Goal: Task Accomplishment & Management: Manage account settings

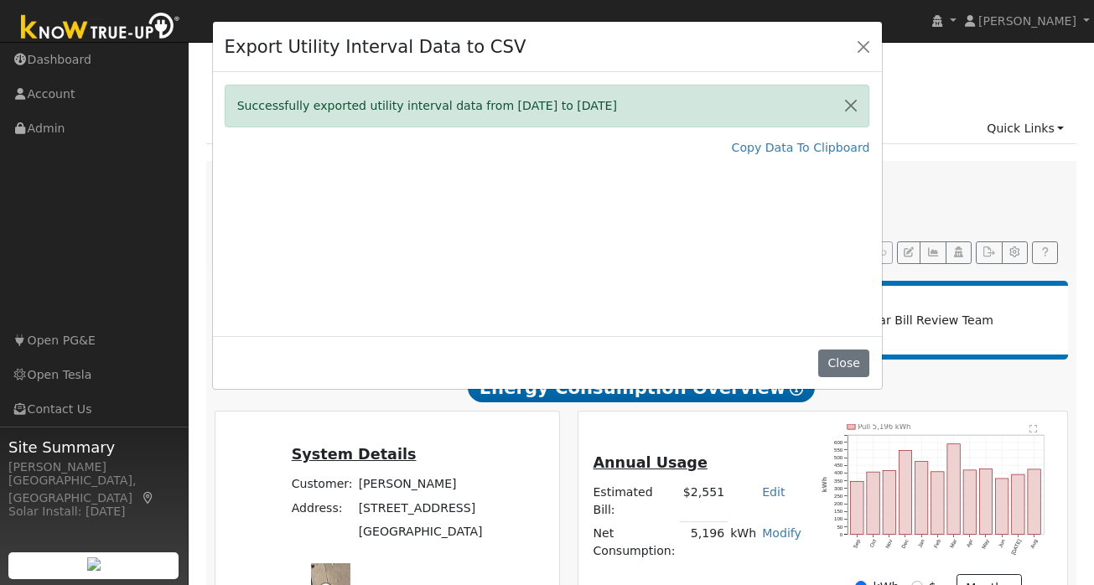
scroll to position [185, 0]
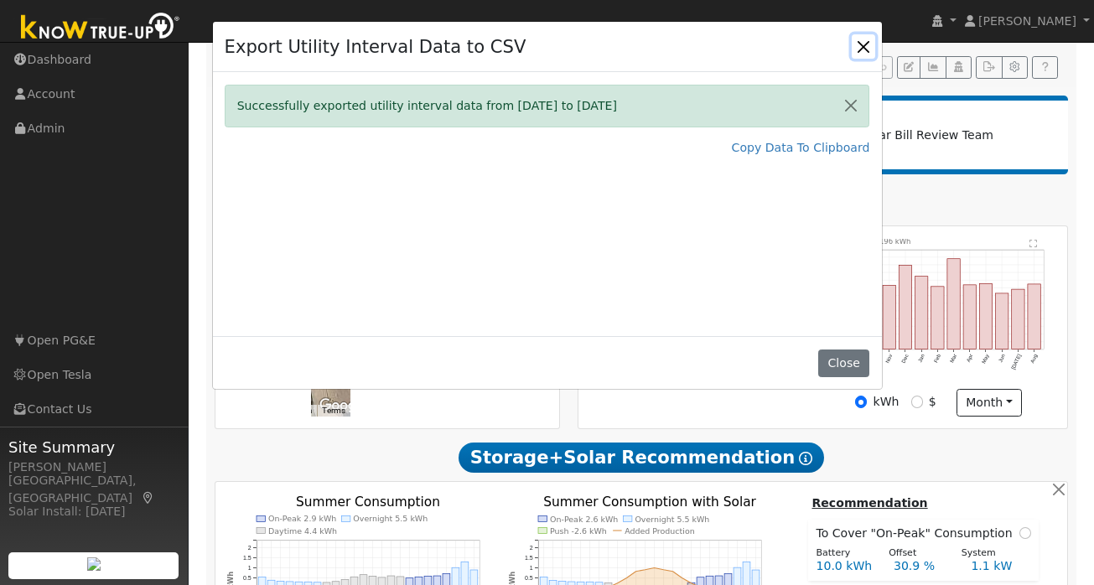
click at [875, 39] on button "Close" at bounding box center [863, 45] width 23 height 23
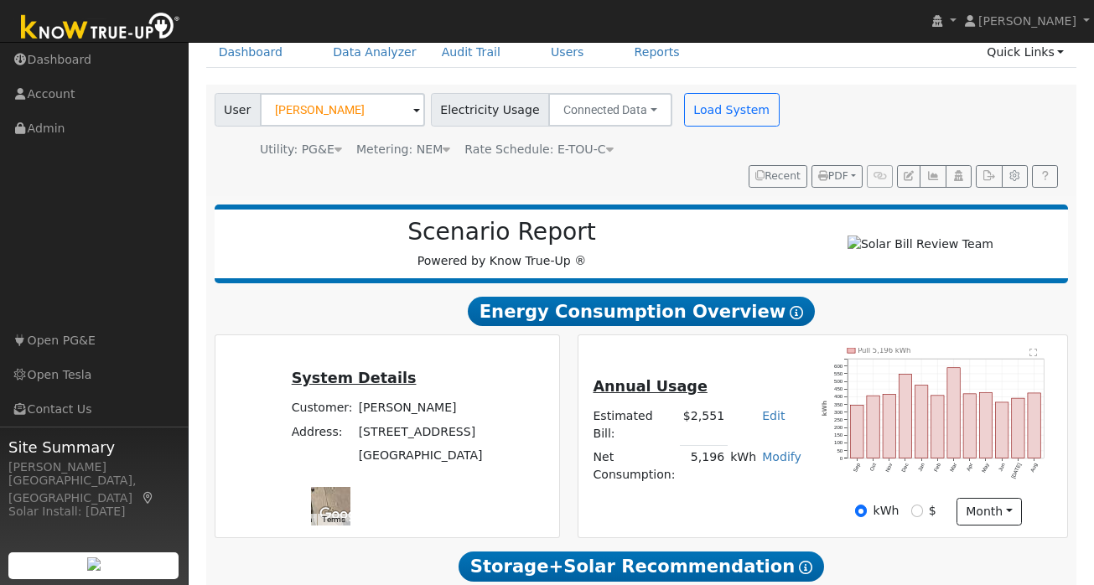
scroll to position [0, 0]
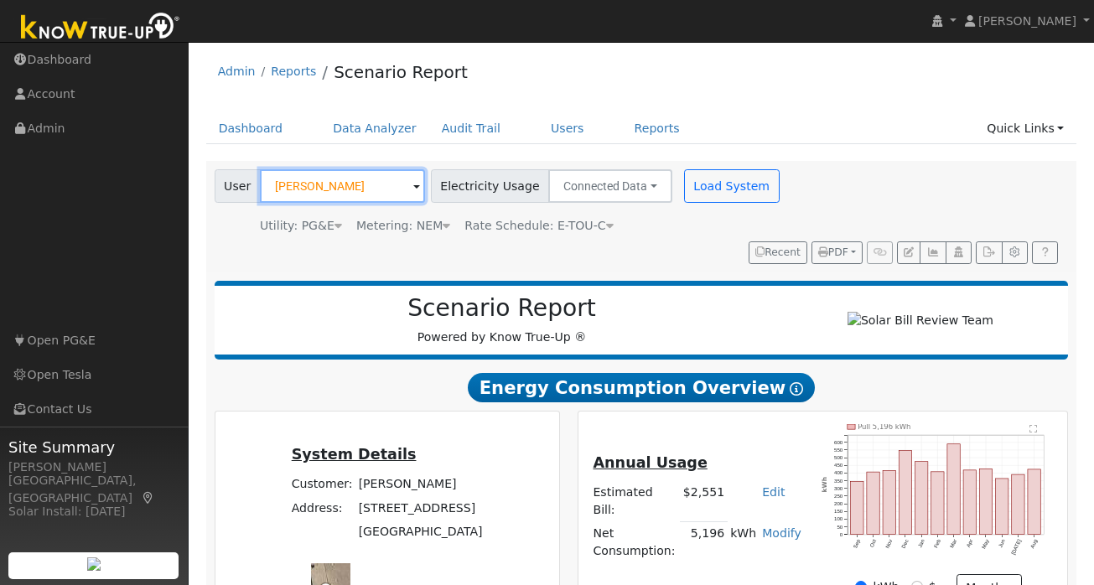
click at [346, 183] on input "Gordon Callan" at bounding box center [342, 186] width 165 height 34
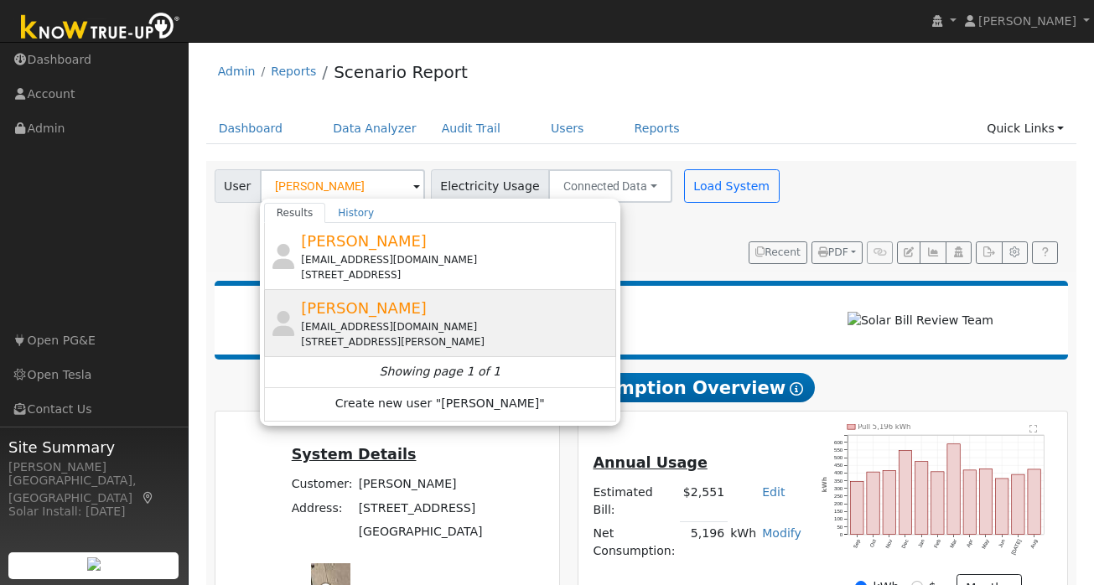
click at [379, 310] on div "David Hu liniji@gmail.com 149 Teresita Boulevard, San Francisco, CA 94127" at bounding box center [456, 323] width 311 height 53
type input "David Hu"
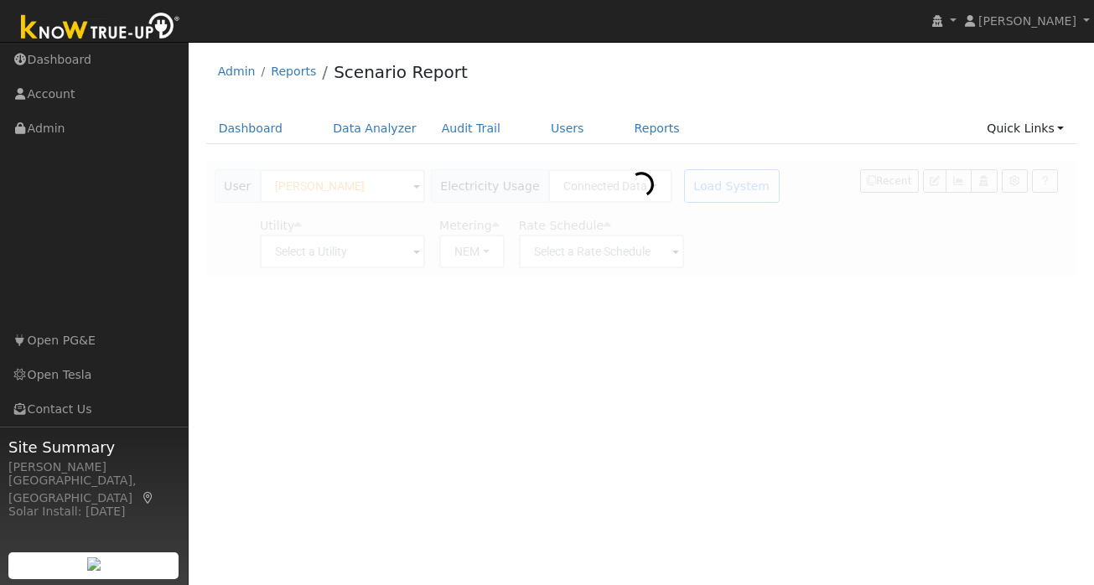
type input "Pacific Gas & Electric"
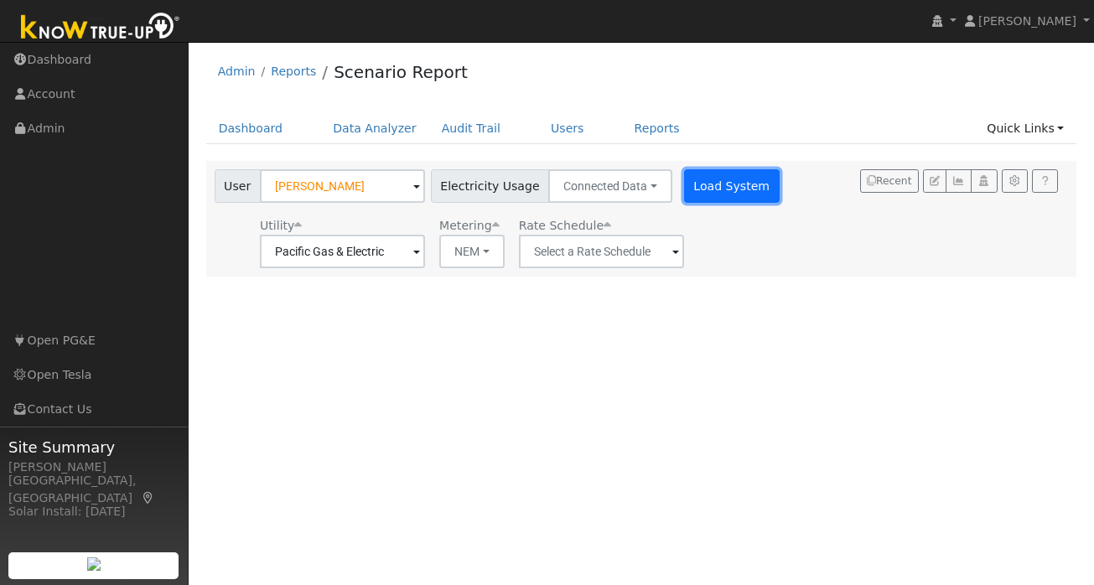
click at [715, 185] on button "Load System" at bounding box center [732, 186] width 96 height 34
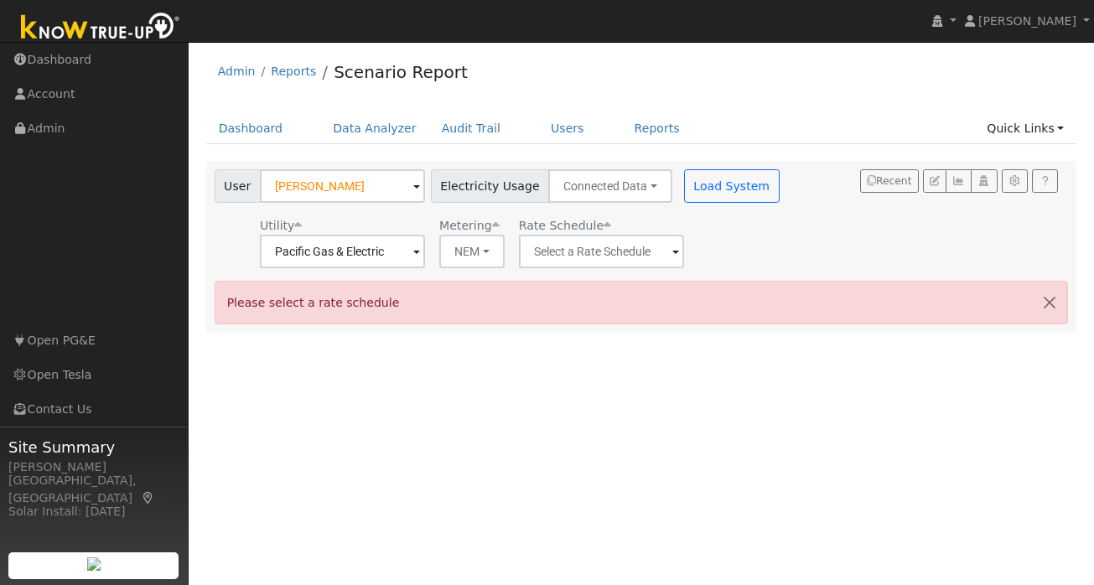
click at [673, 247] on span at bounding box center [676, 252] width 7 height 19
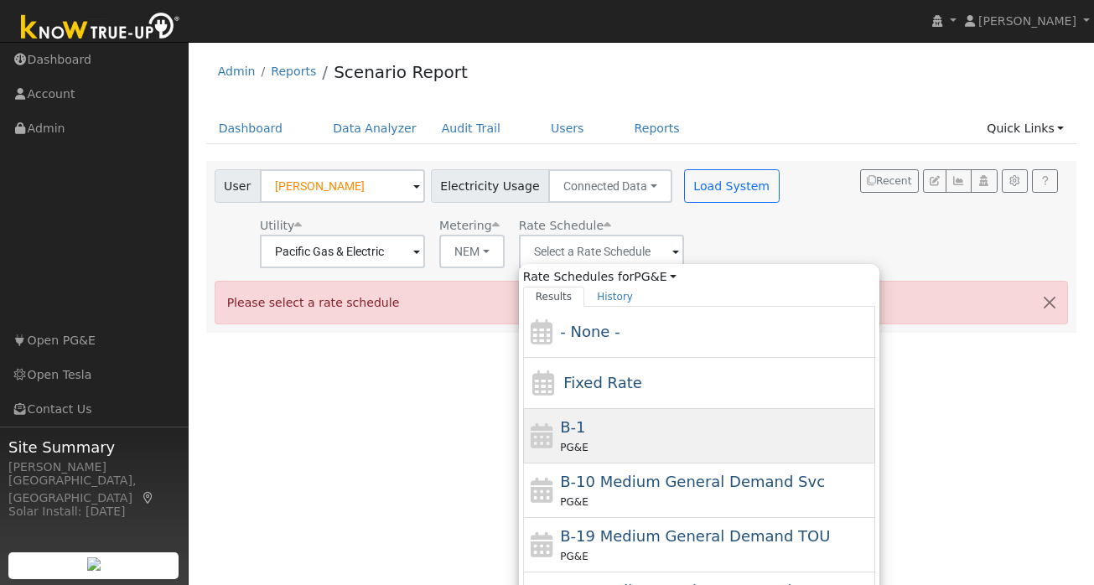
scroll to position [238, 0]
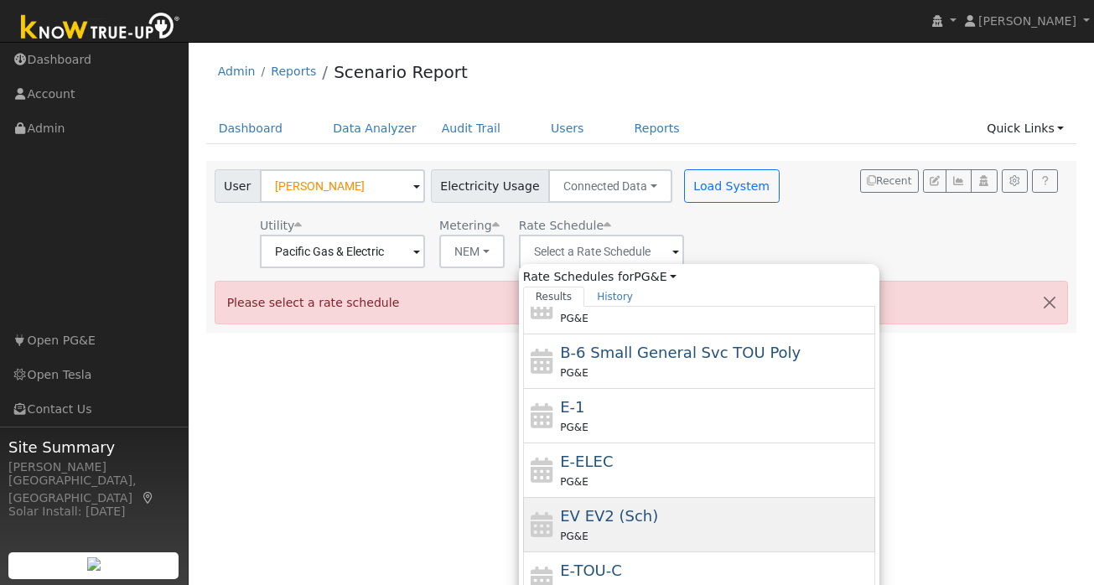
click at [593, 527] on div "EV EV2 (Sch) PG&E" at bounding box center [715, 525] width 311 height 40
type input "EV EV2 (Sch)"
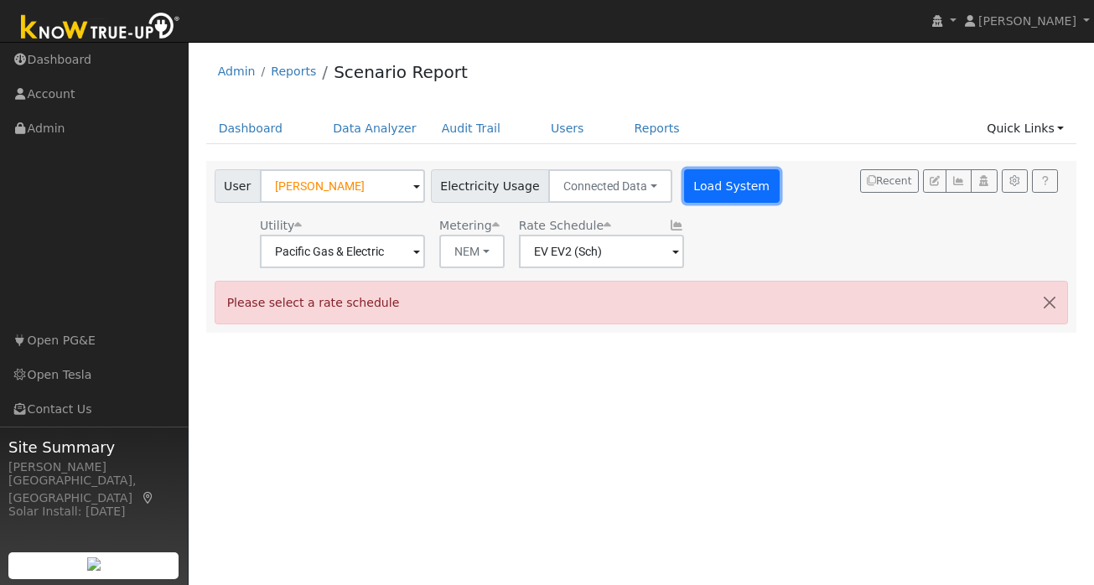
click at [723, 184] on button "Load System" at bounding box center [732, 186] width 96 height 34
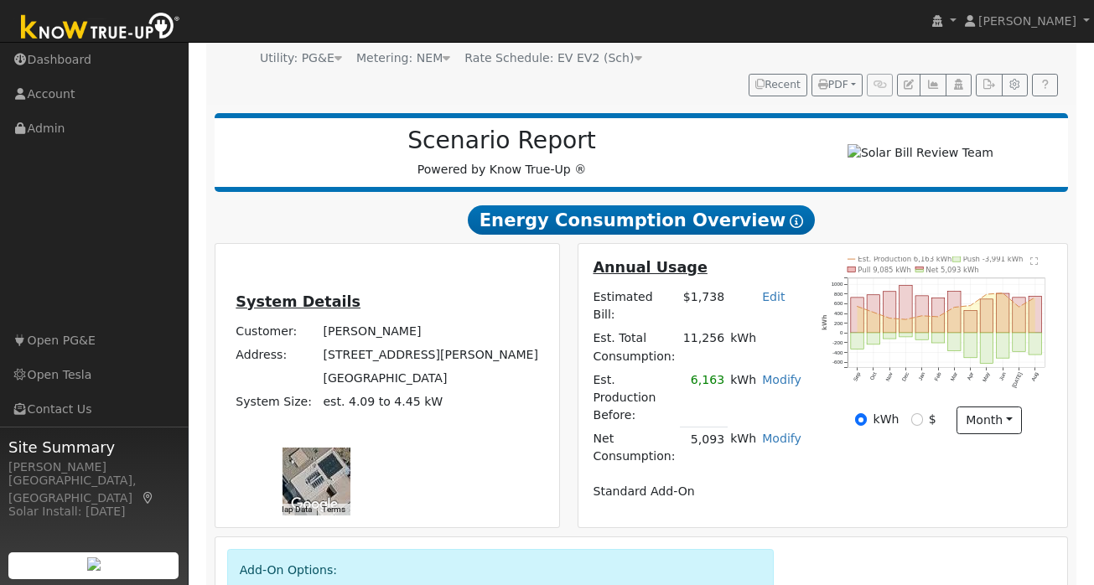
scroll to position [0, 0]
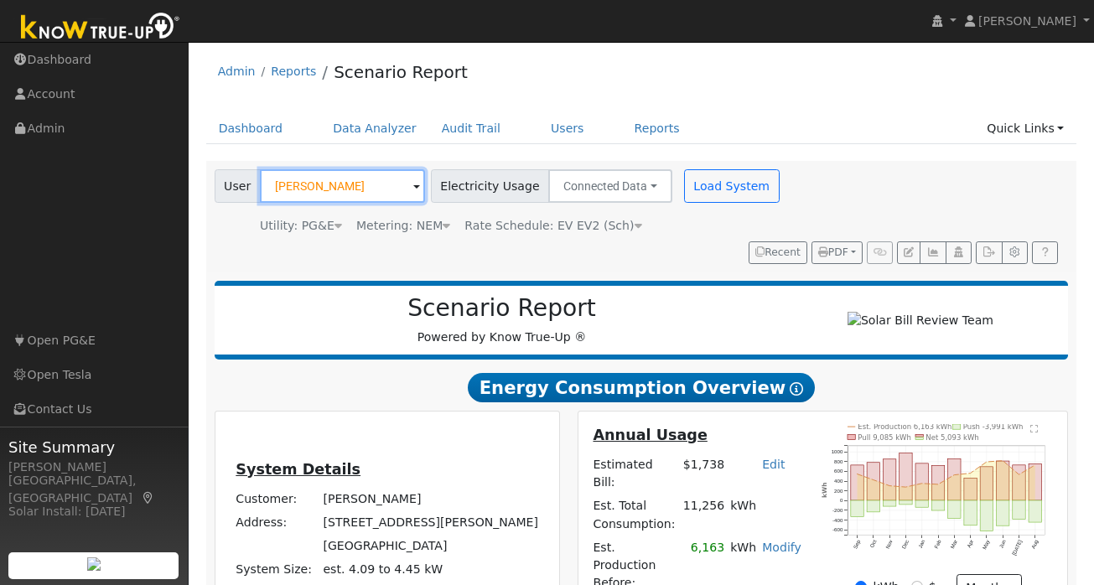
click at [335, 181] on input "David Hu" at bounding box center [342, 186] width 165 height 34
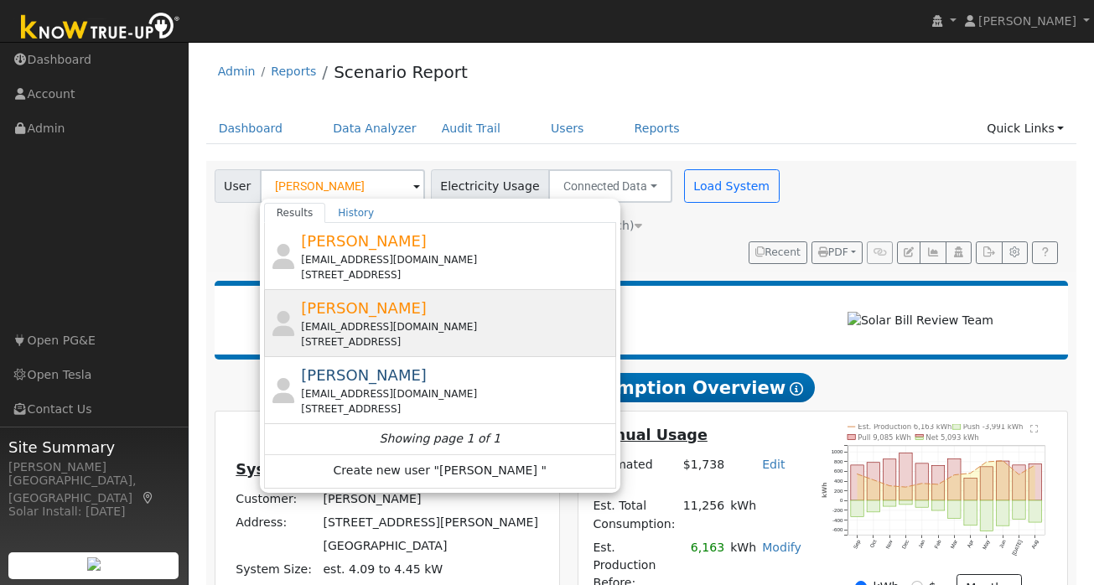
click at [341, 323] on div "dkmv50@gmail.com" at bounding box center [456, 327] width 311 height 15
type input "Daniel Kahn"
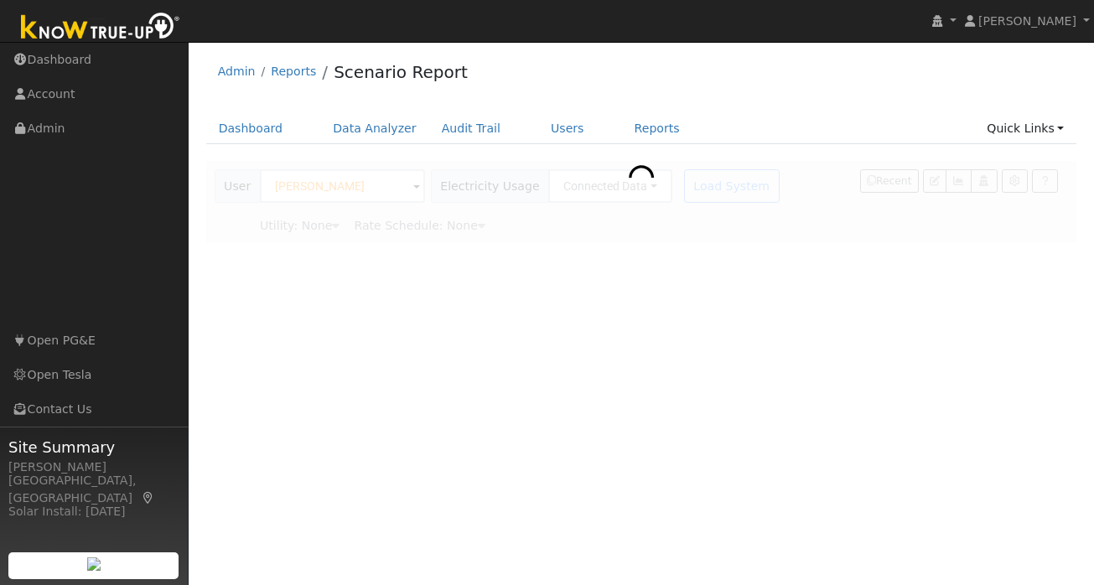
type input "Pacific Gas & Electric"
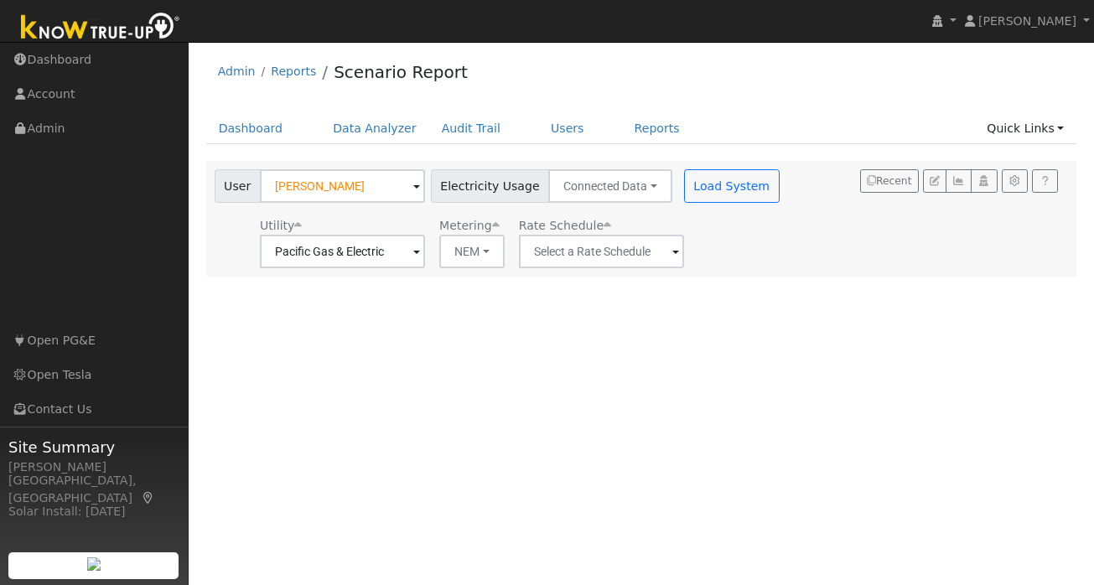
click at [673, 257] on span at bounding box center [676, 252] width 7 height 19
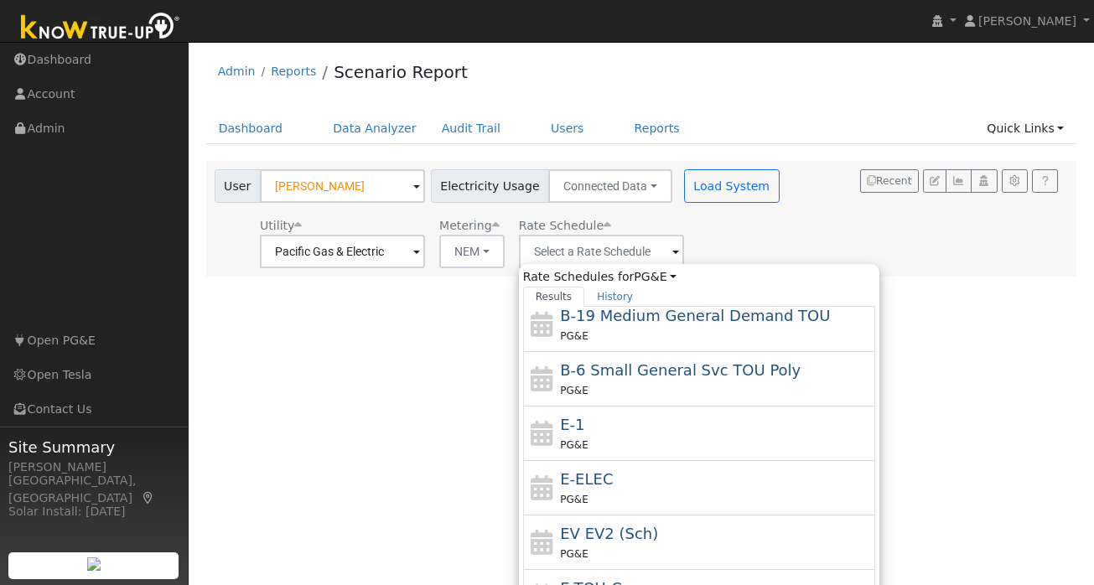
scroll to position [238, 0]
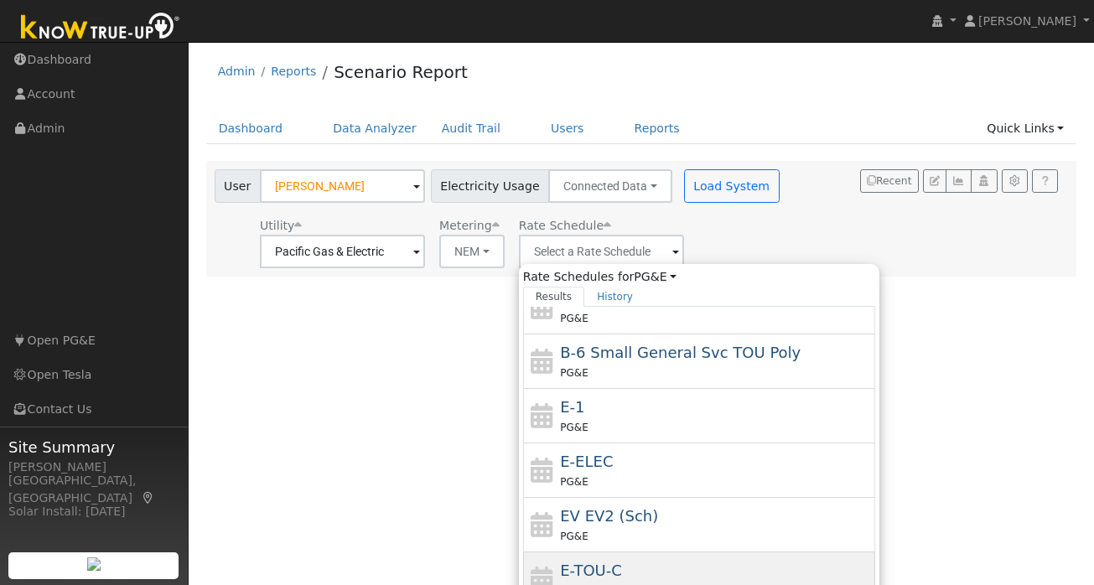
click at [609, 563] on span "E-TOU-C" at bounding box center [591, 571] width 62 height 18
type input "E-TOU-C"
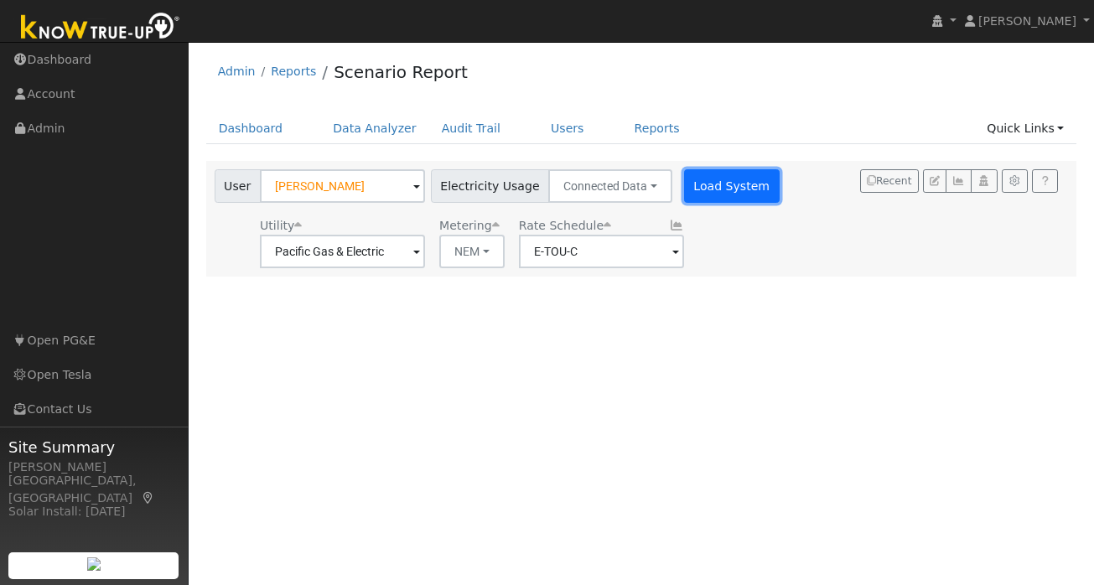
click at [696, 185] on button "Load System" at bounding box center [732, 186] width 96 height 34
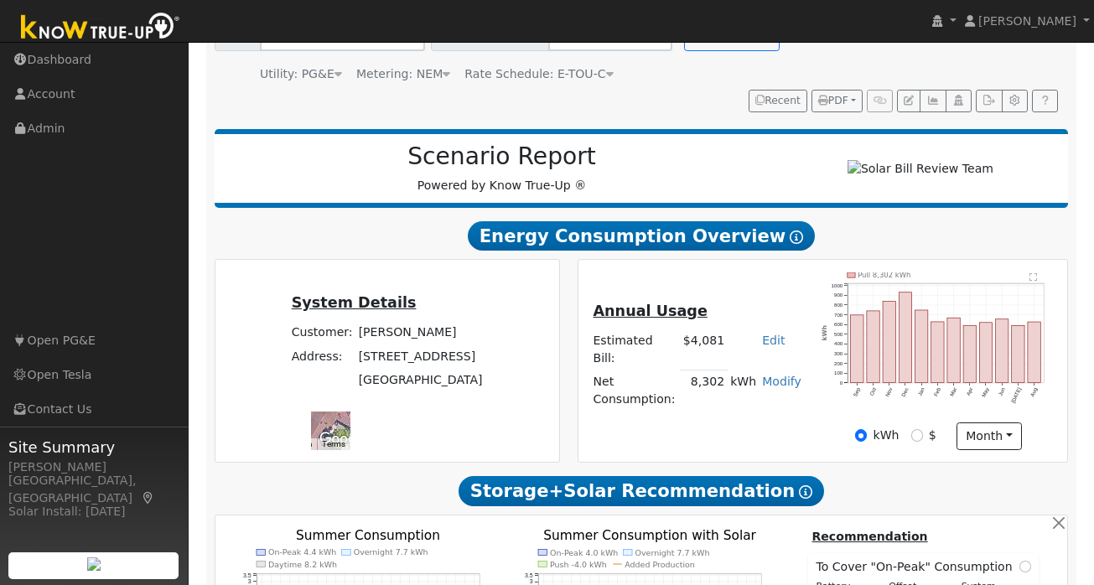
scroll to position [153, 0]
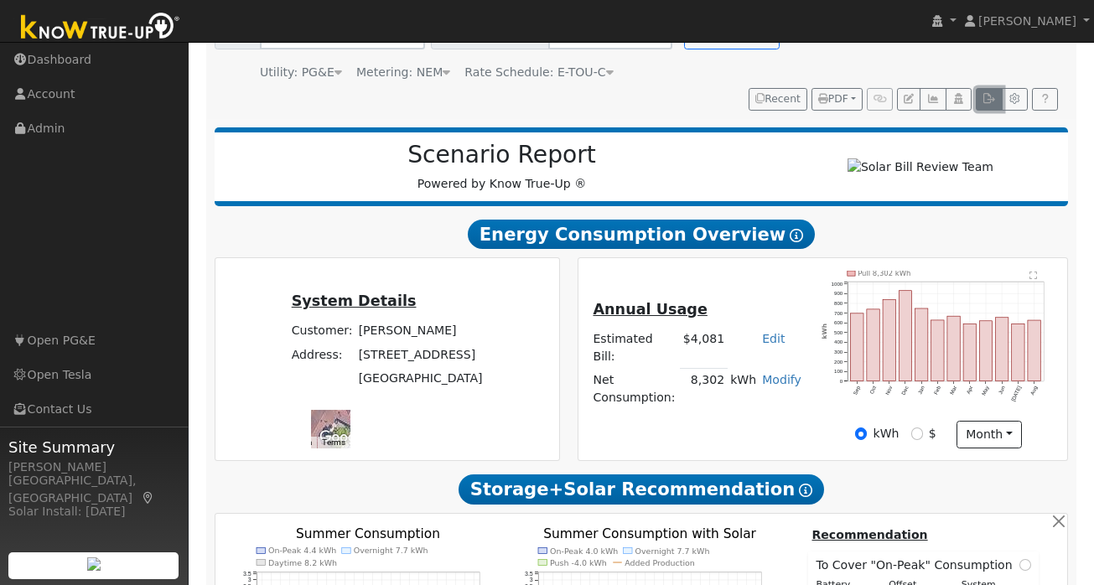
click at [992, 103] on icon "button" at bounding box center [989, 99] width 13 height 10
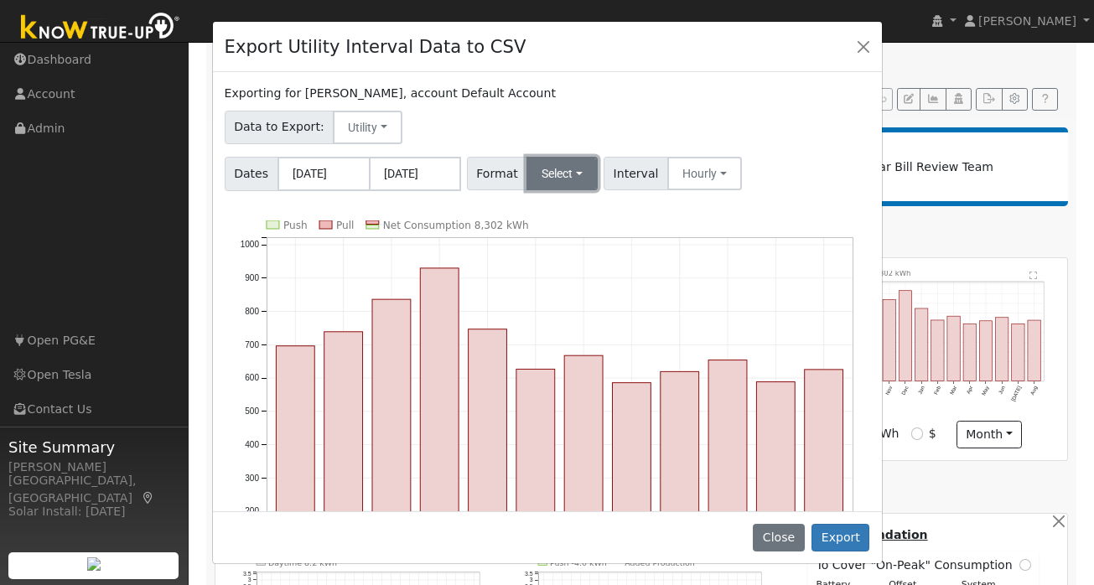
click at [583, 168] on button "Select" at bounding box center [562, 174] width 71 height 34
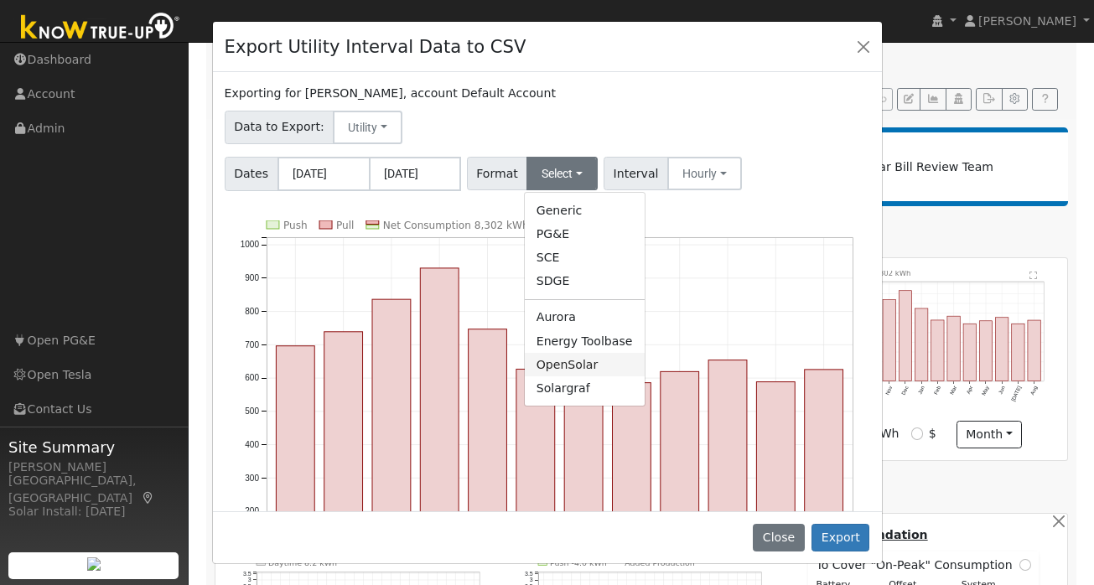
click at [565, 368] on link "OpenSolar" at bounding box center [585, 364] width 120 height 23
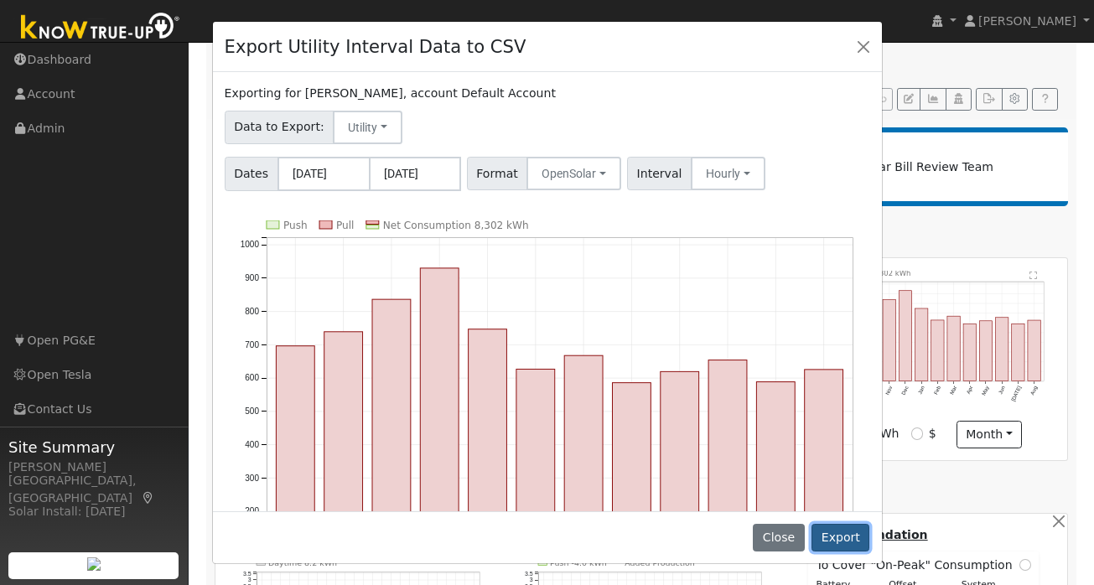
click at [845, 534] on button "Export" at bounding box center [841, 538] width 58 height 29
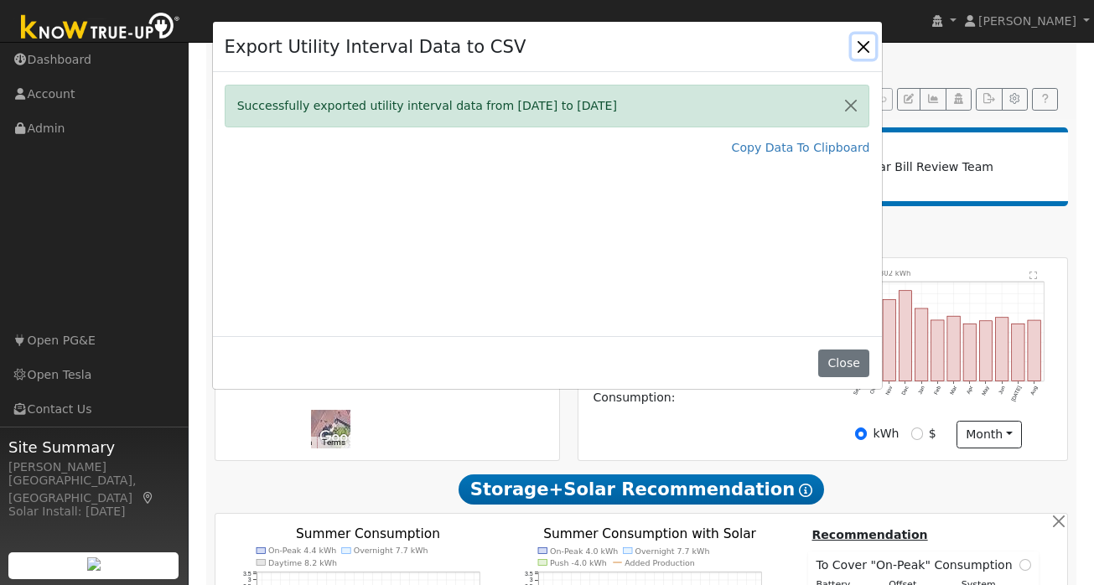
click at [860, 50] on button "Close" at bounding box center [863, 45] width 23 height 23
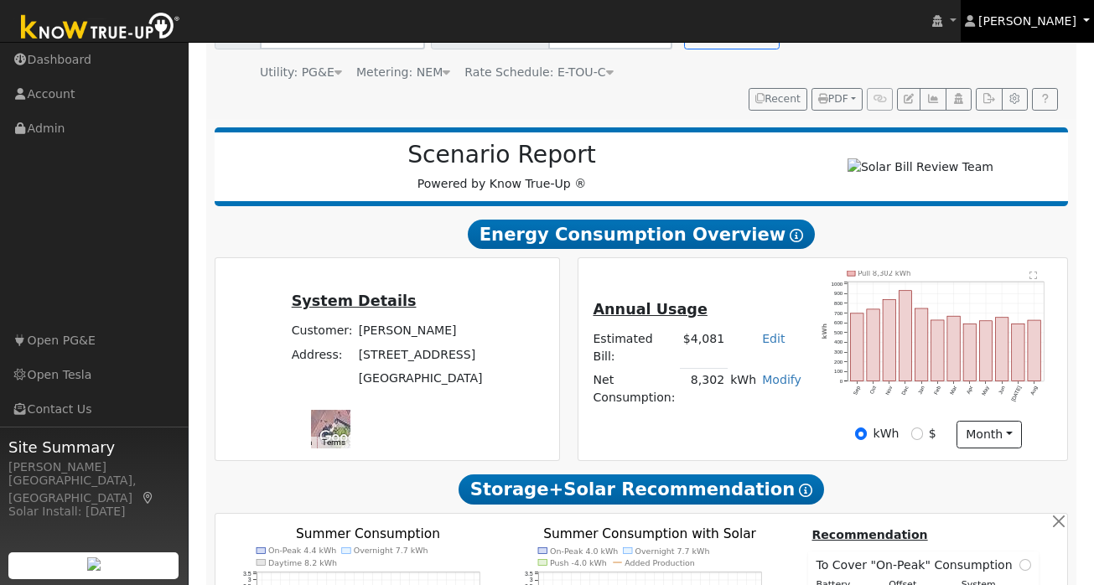
click at [1077, 20] on link "[PERSON_NAME]" at bounding box center [1028, 21] width 134 height 42
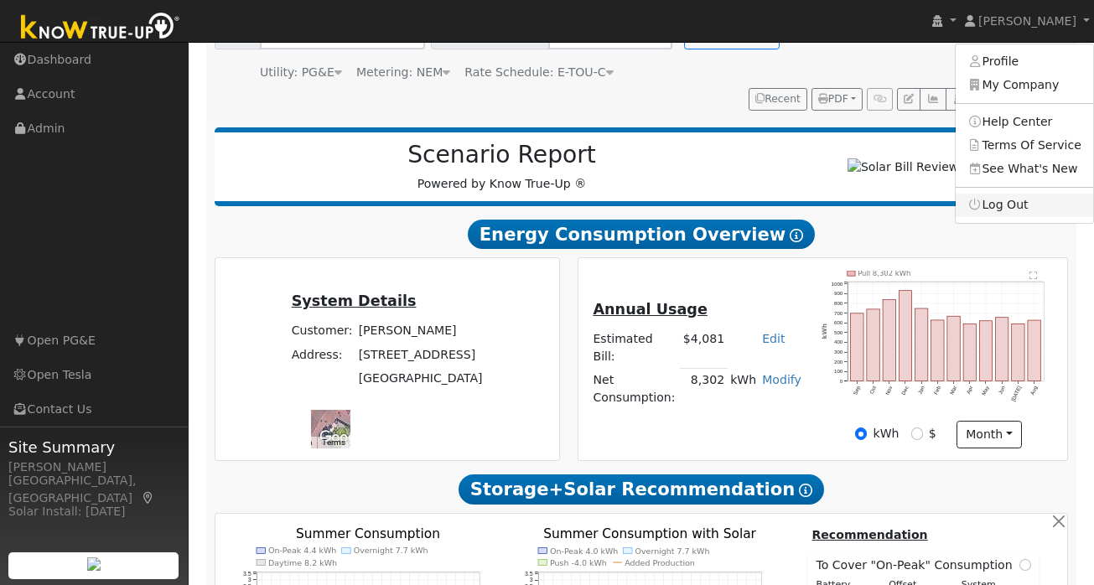
click at [1010, 201] on link "Log Out" at bounding box center [1025, 205] width 138 height 23
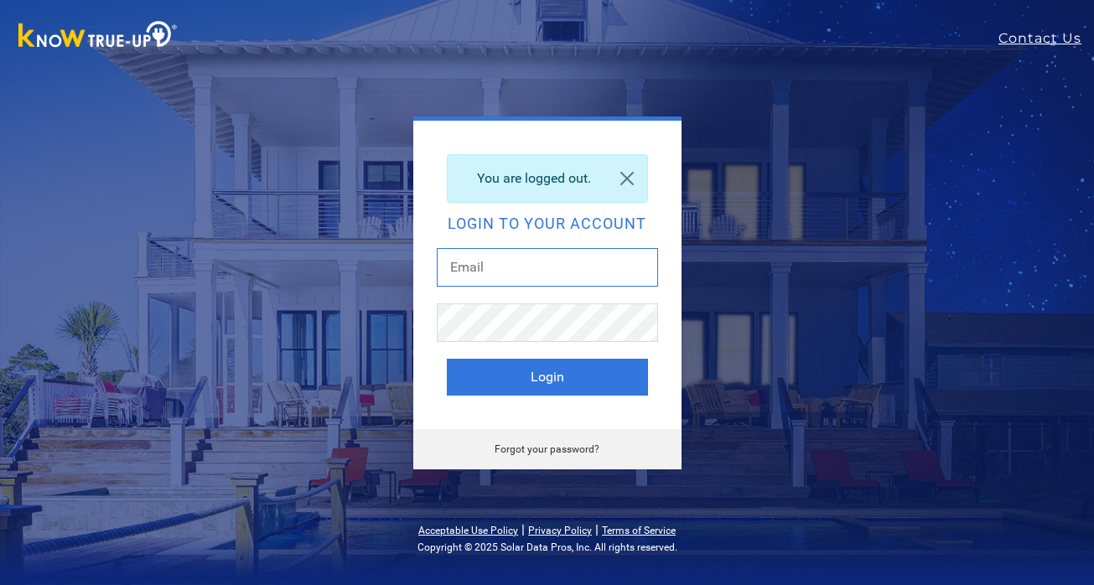
type input "[EMAIL_ADDRESS][DOMAIN_NAME]"
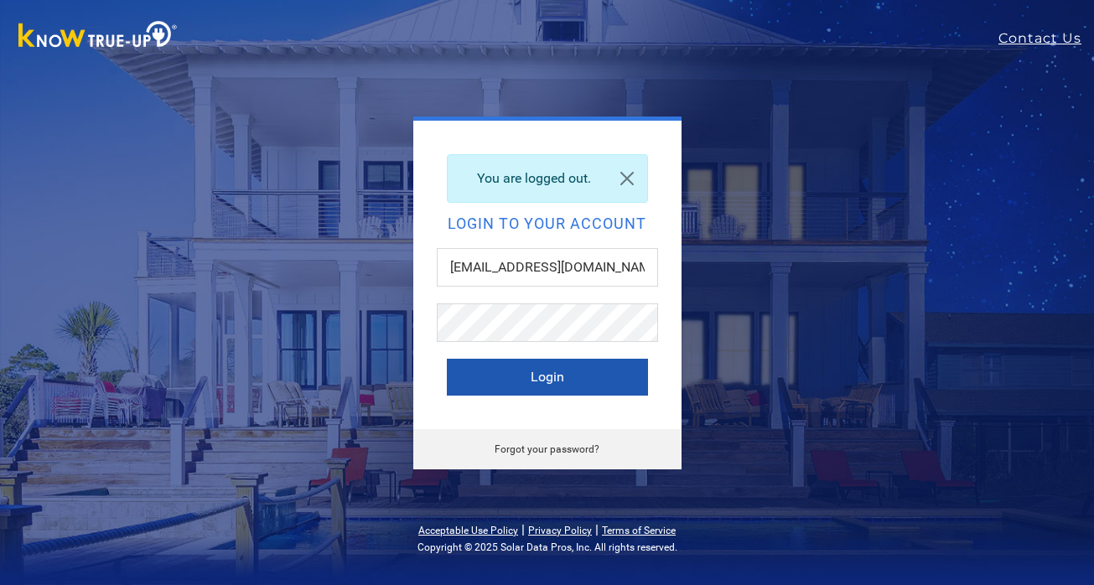
click at [550, 382] on button "Login" at bounding box center [547, 377] width 201 height 37
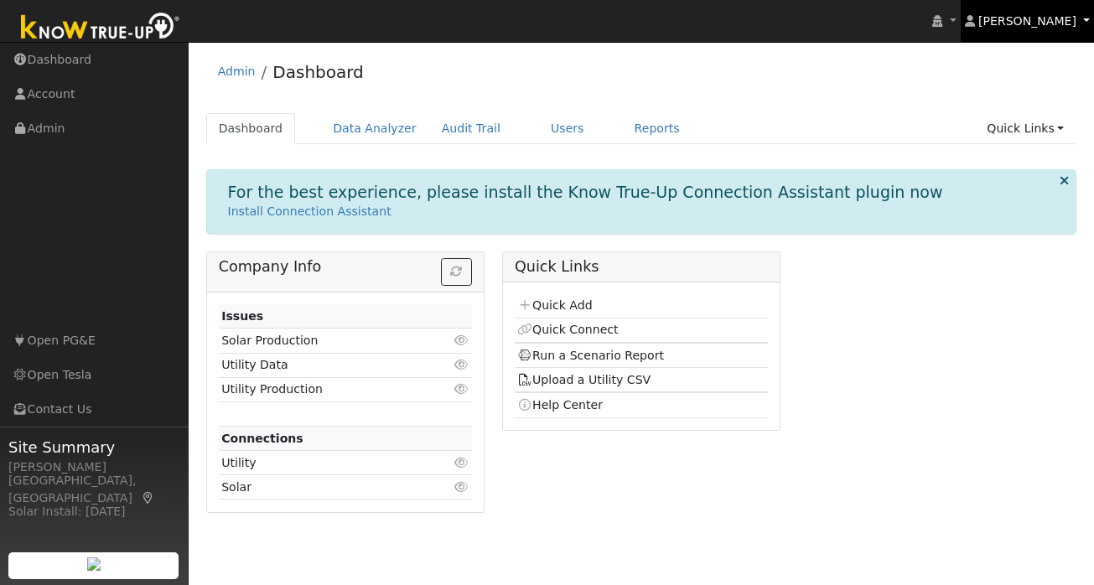
click at [1072, 21] on span "[PERSON_NAME]" at bounding box center [1028, 20] width 98 height 13
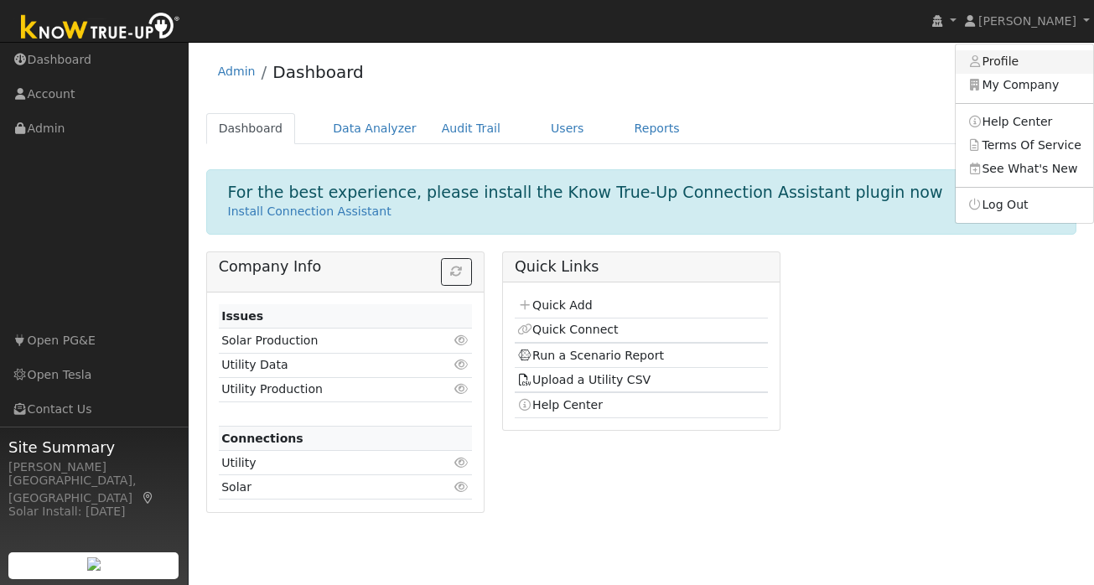
click at [1011, 55] on link "Profile" at bounding box center [1025, 61] width 138 height 23
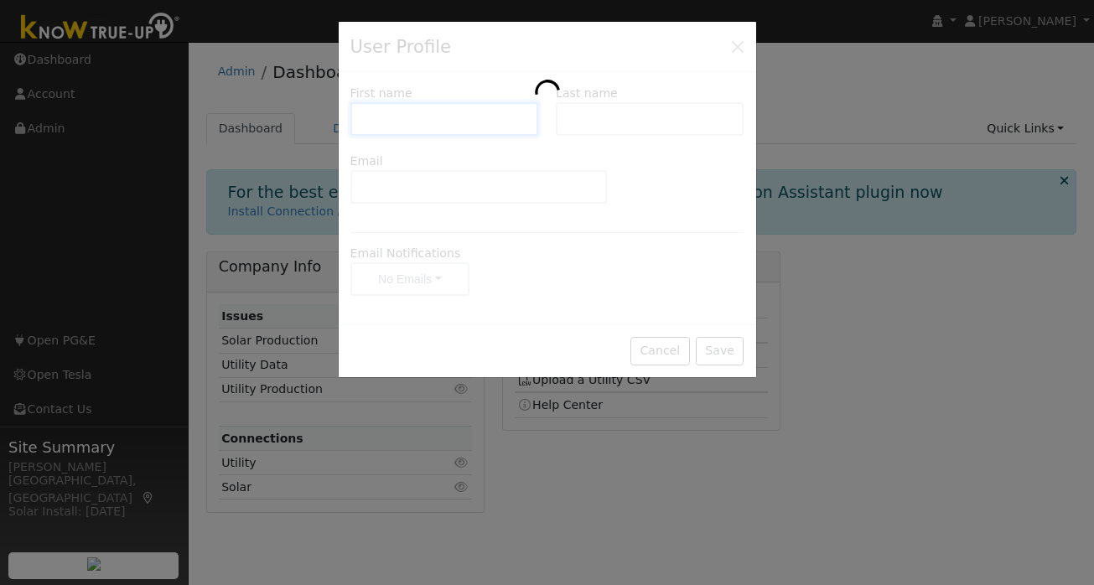
type input "Bill"
type input "Gurgol"
type input "bill@solarbillreview.com"
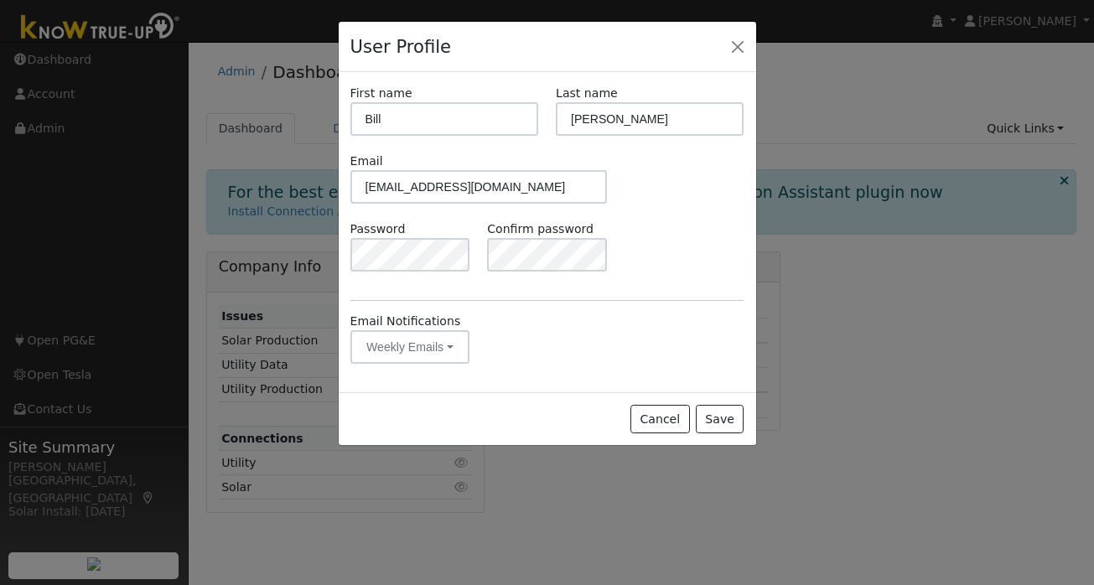
click at [687, 289] on form "First name Bill Last name Gurgol Email bill@solarbillreview.com Password Confir…" at bounding box center [548, 233] width 394 height 297
click at [741, 46] on button "Close" at bounding box center [737, 45] width 23 height 23
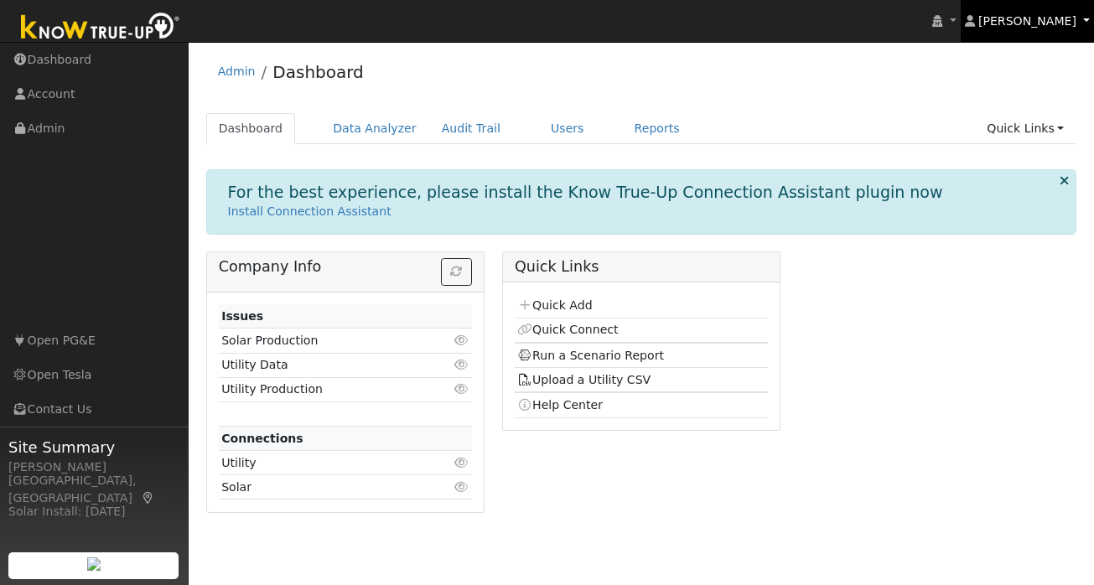
click at [1073, 19] on span "[PERSON_NAME]" at bounding box center [1028, 20] width 98 height 13
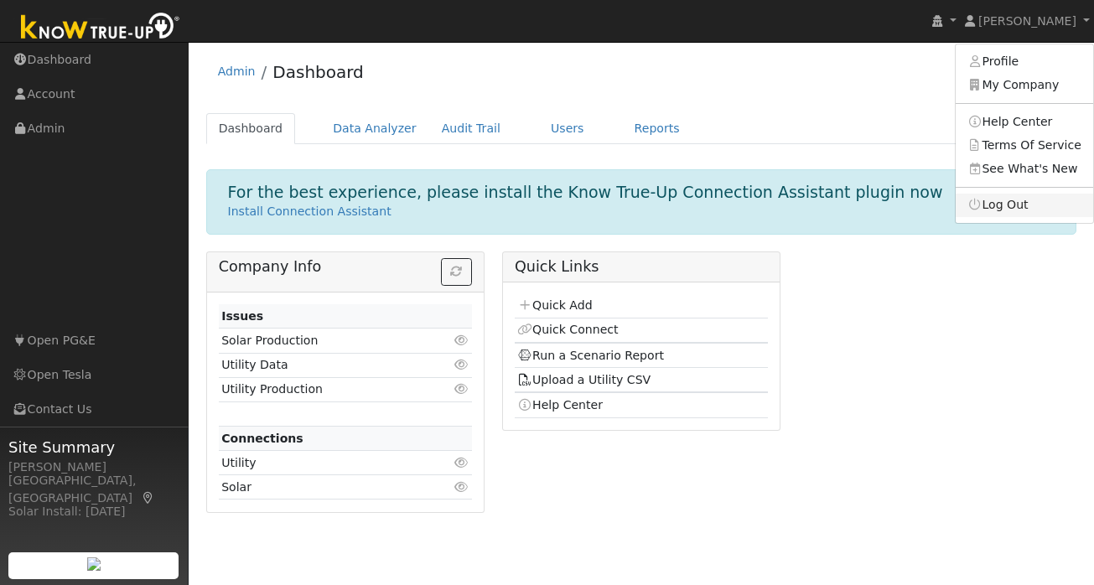
click at [1007, 209] on link "Log Out" at bounding box center [1025, 205] width 138 height 23
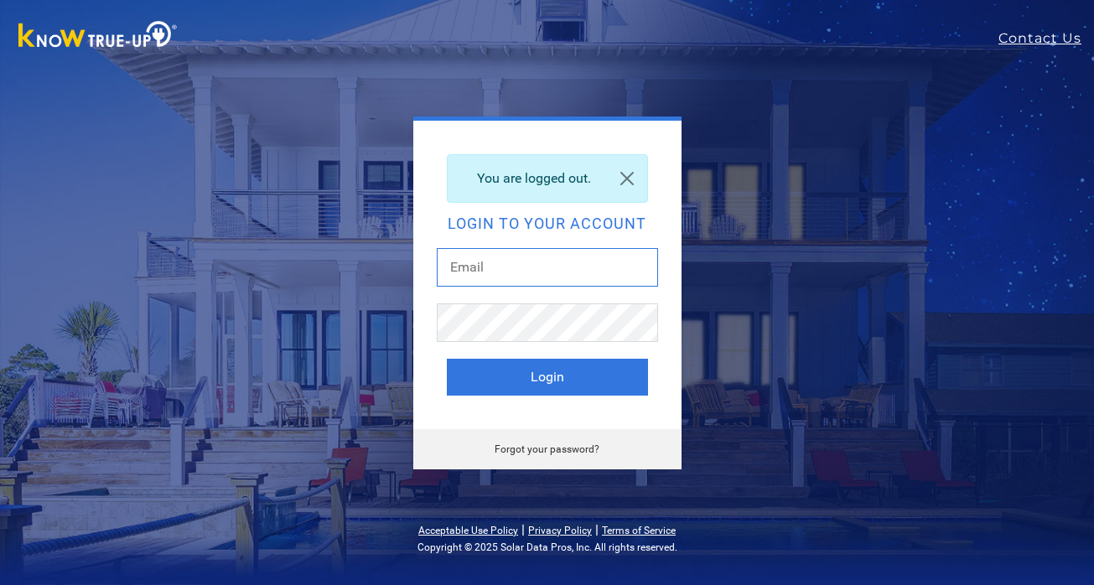
type input "[EMAIL_ADDRESS][DOMAIN_NAME]"
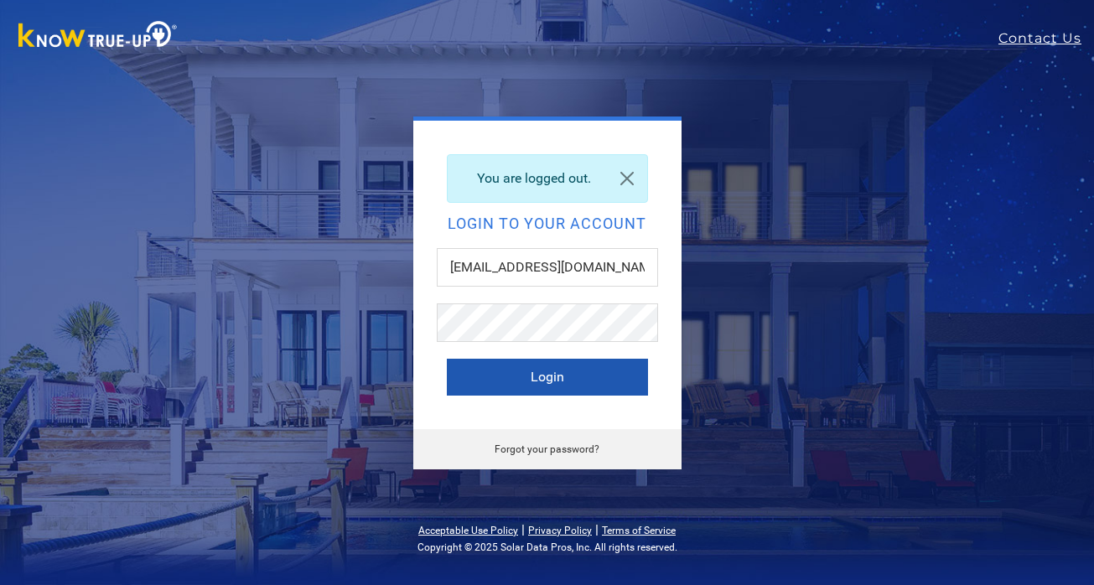
click at [560, 377] on button "Login" at bounding box center [547, 377] width 201 height 37
